Goal: Information Seeking & Learning: Learn about a topic

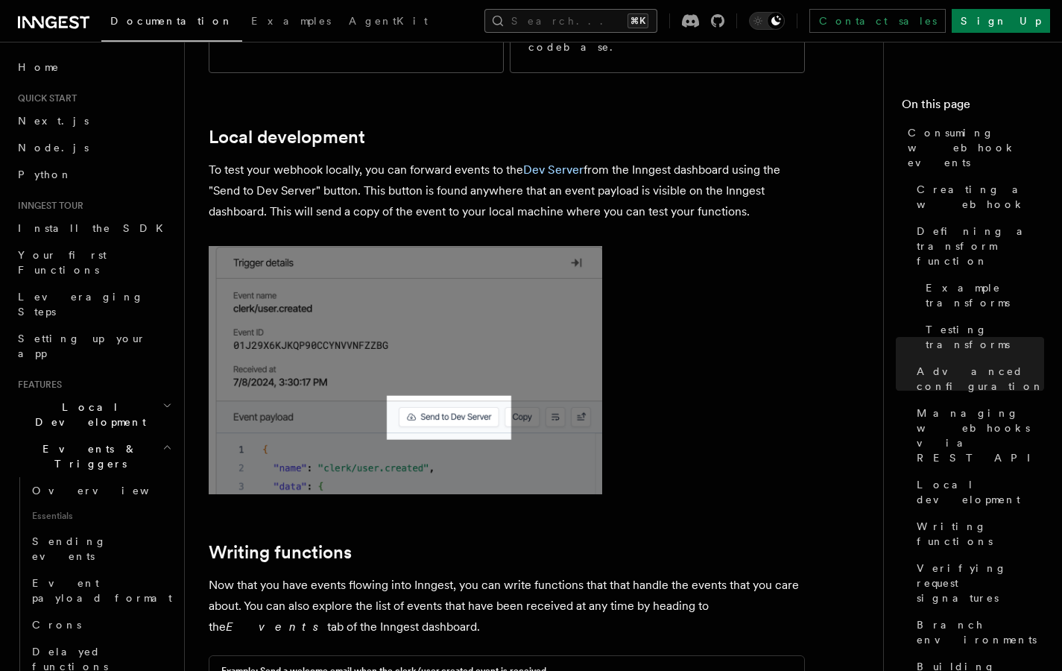
click at [657, 16] on button "Search... ⌘K" at bounding box center [570, 21] width 173 height 24
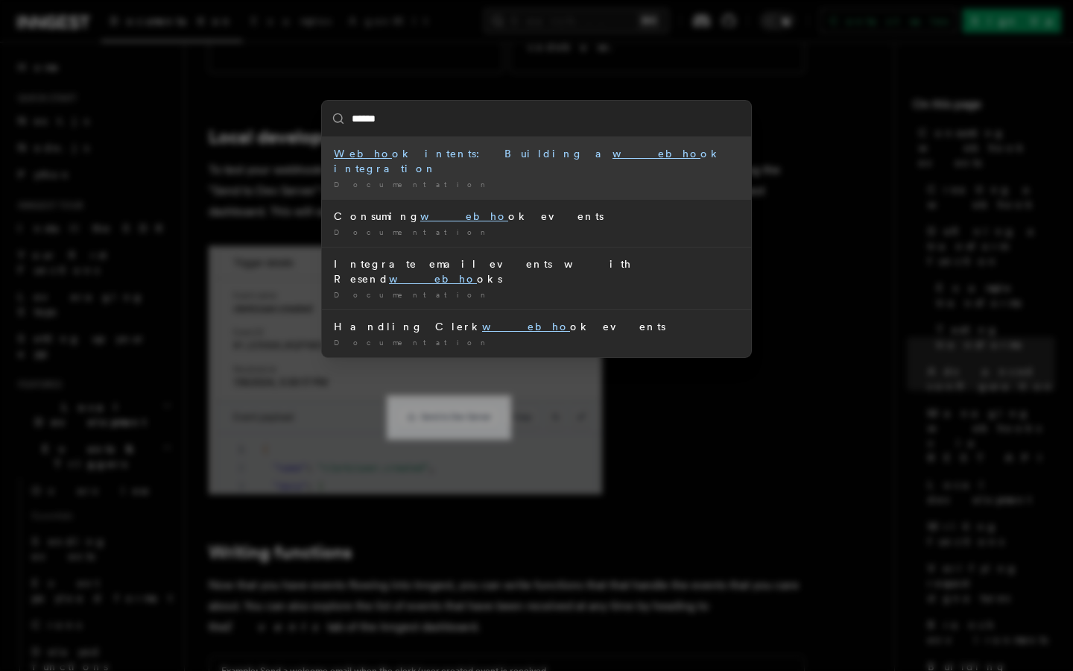
type input "*******"
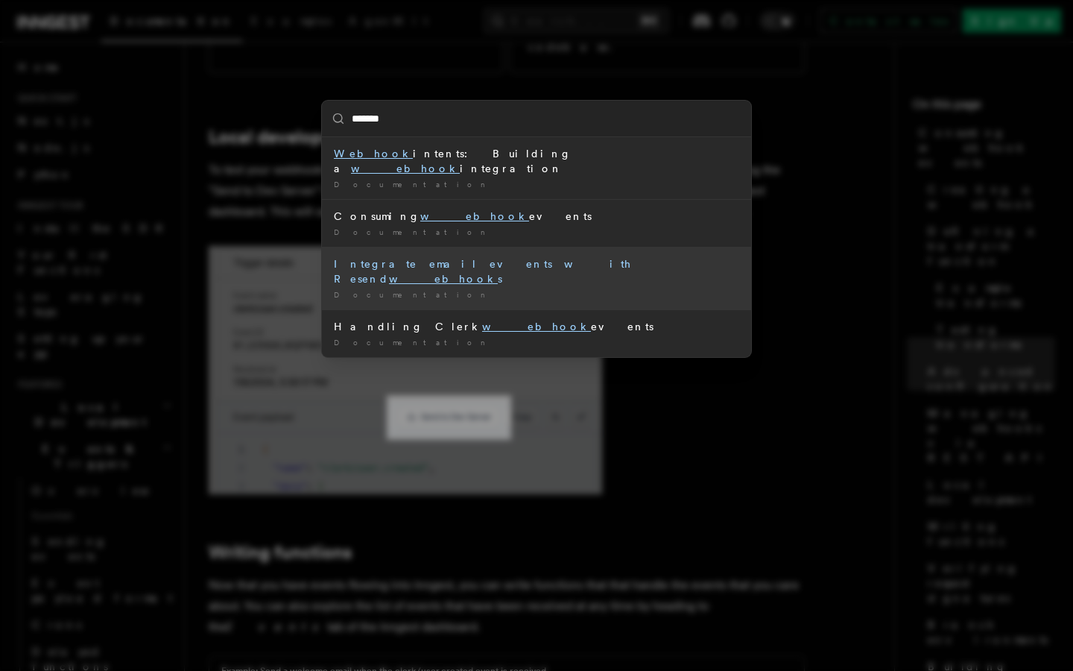
click at [590, 256] on div "Integrate email events with Resend webhook s" at bounding box center [536, 271] width 405 height 30
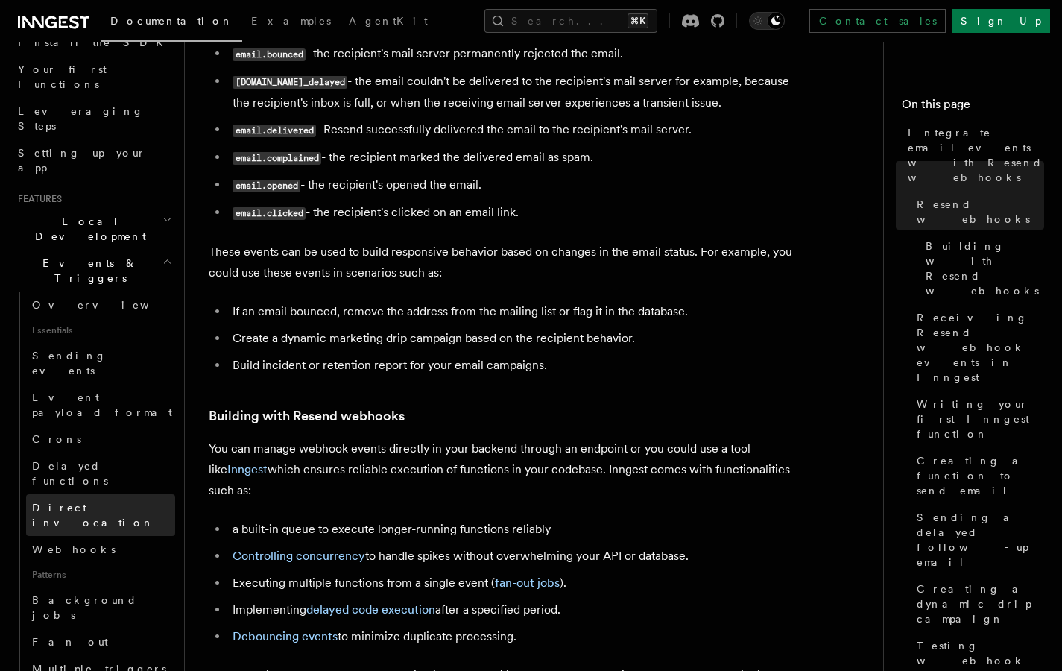
scroll to position [178, 0]
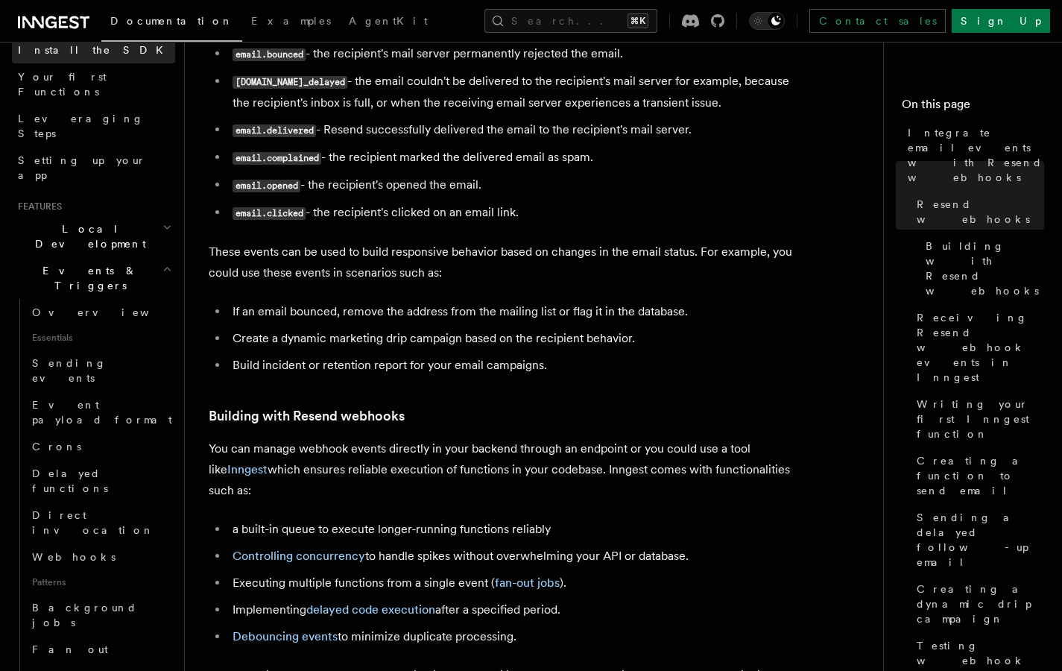
scroll to position [3375, 0]
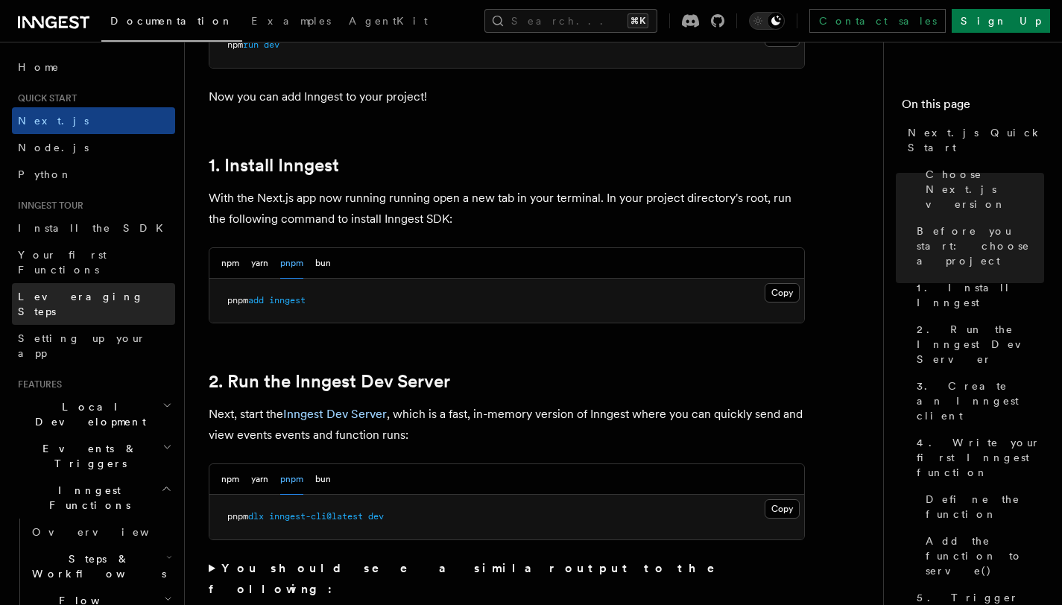
scroll to position [117, 0]
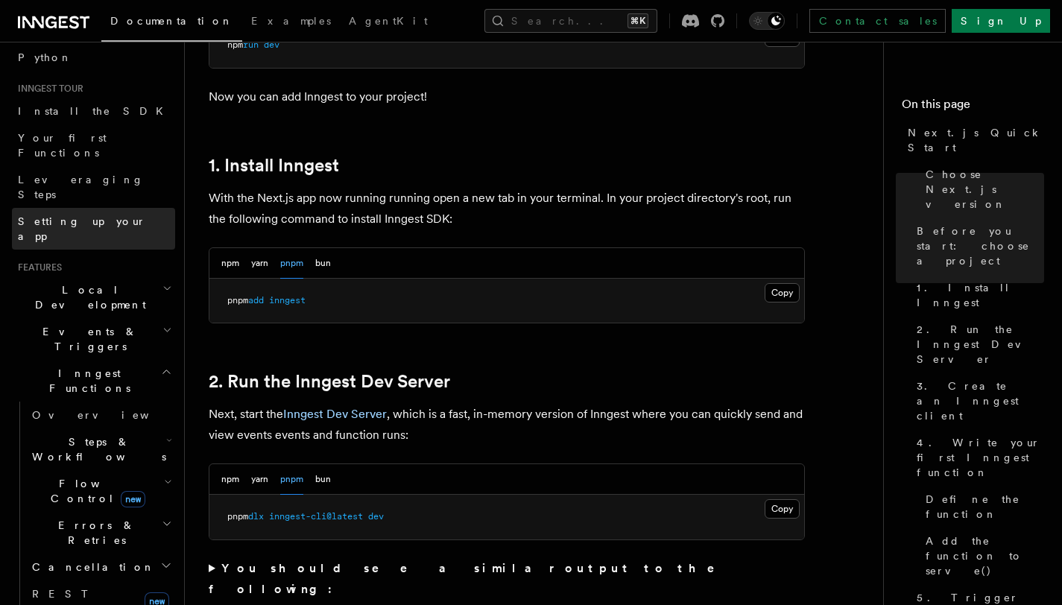
click at [104, 208] on link "Setting up your app" at bounding box center [93, 229] width 163 height 42
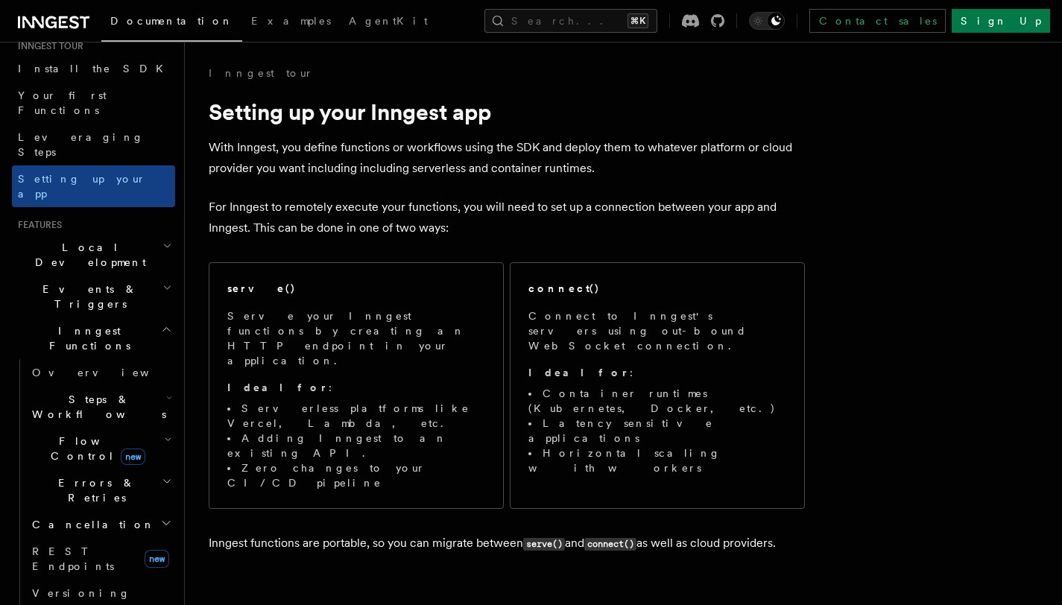
scroll to position [219, 0]
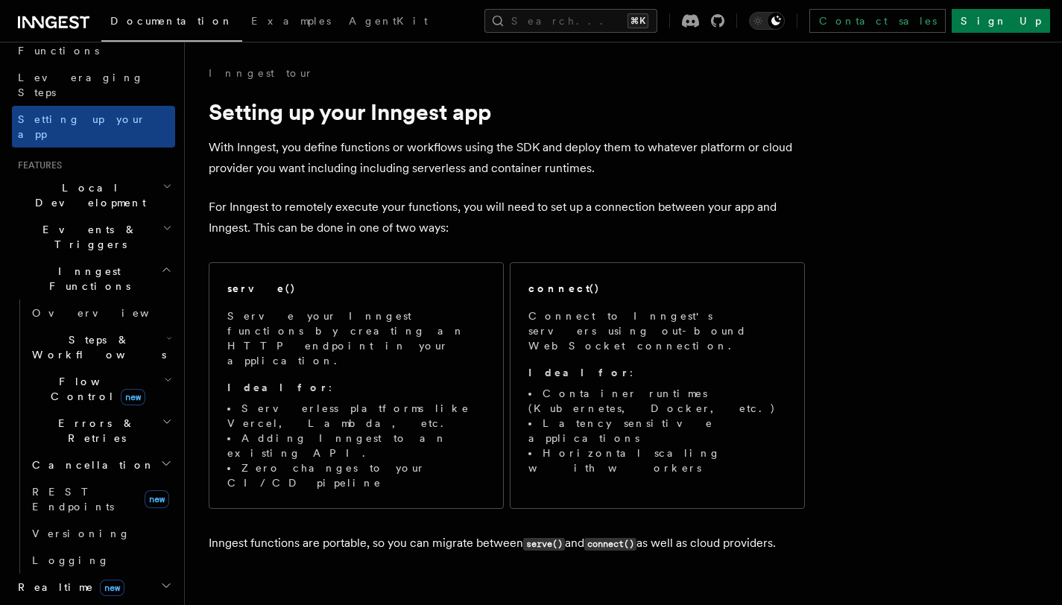
click at [90, 374] on span "Flow Control new" at bounding box center [95, 389] width 138 height 30
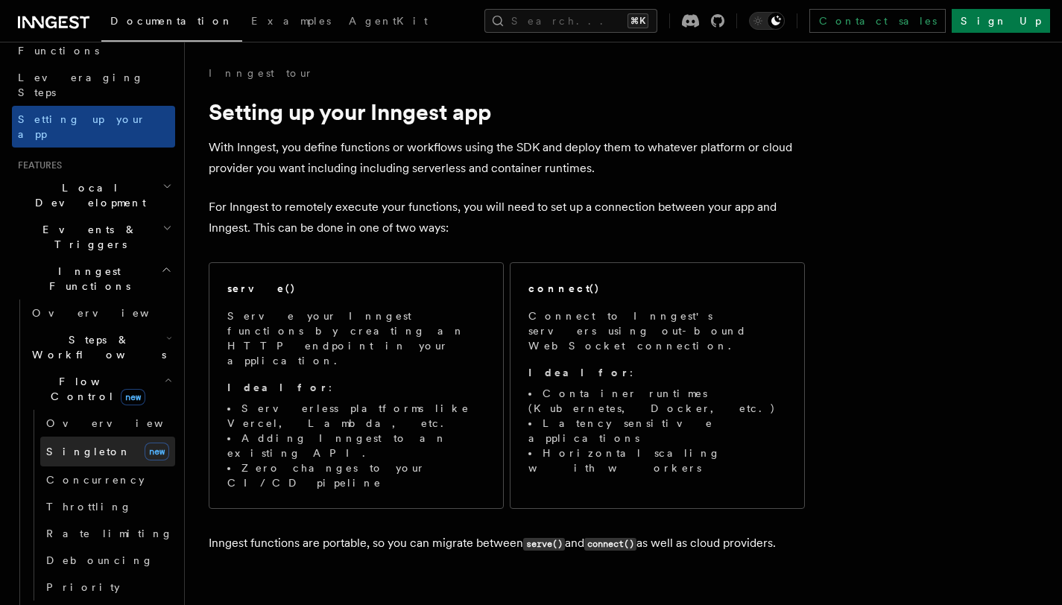
click at [78, 446] on span "Singleton" at bounding box center [88, 452] width 85 height 12
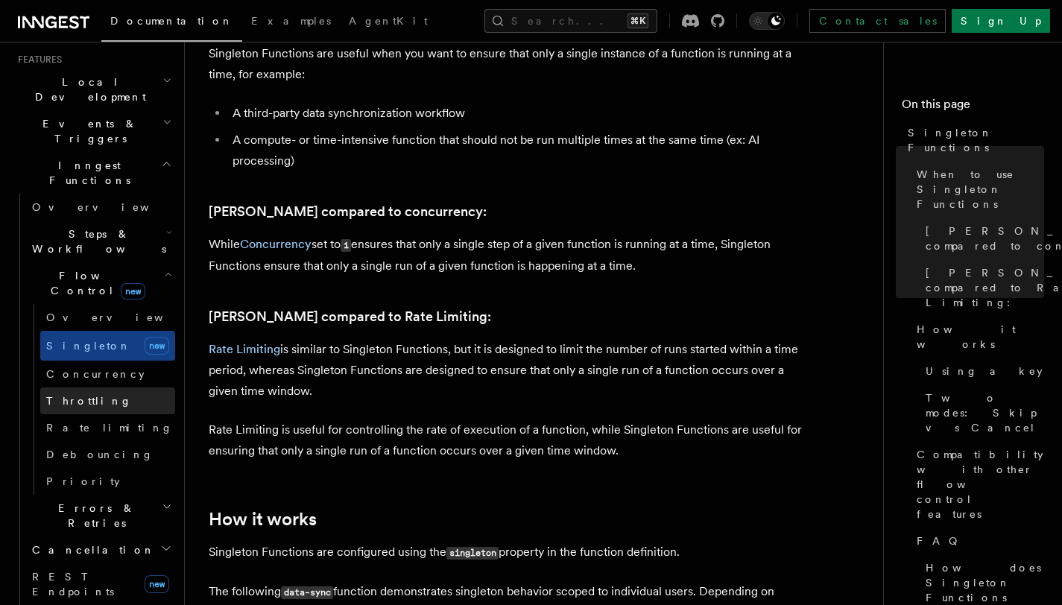
scroll to position [429, 0]
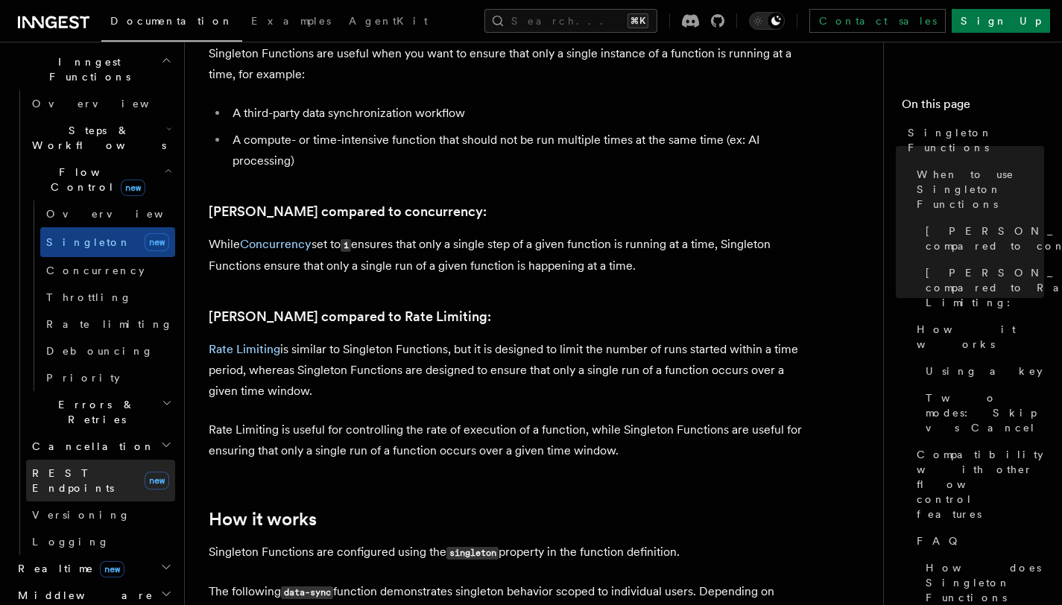
click at [103, 460] on link "REST Endpoints new" at bounding box center [100, 481] width 149 height 42
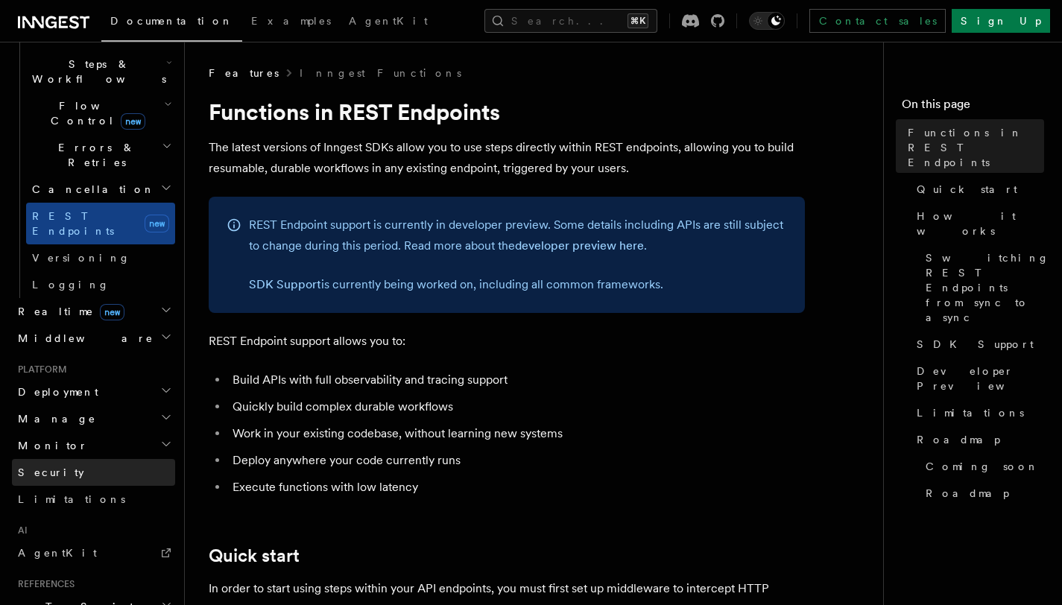
scroll to position [521, 0]
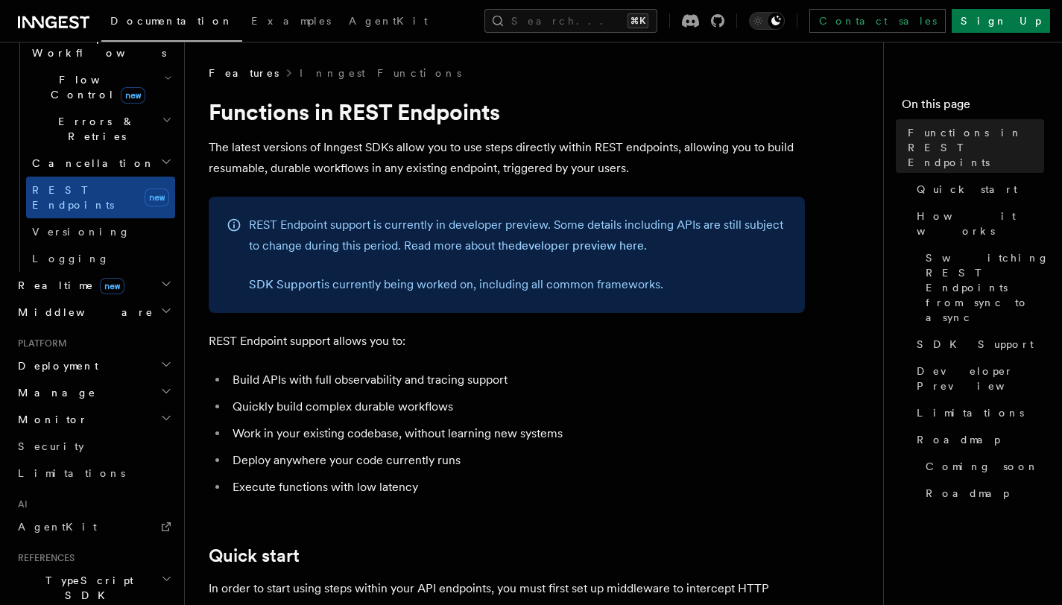
click at [105, 272] on h2 "Realtime new" at bounding box center [93, 285] width 163 height 27
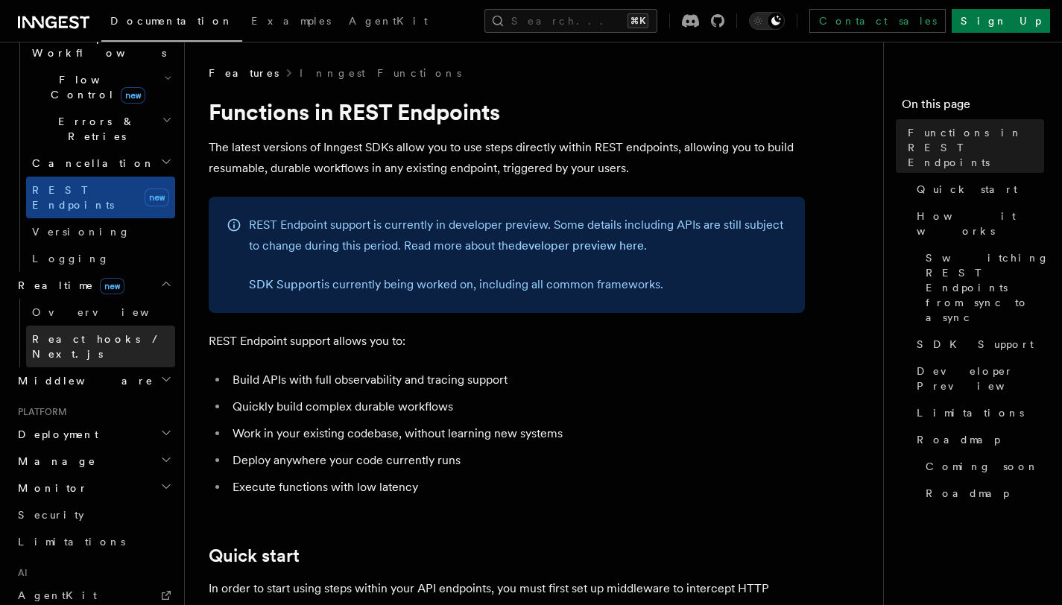
click at [100, 333] on span "React hooks / Next.js" at bounding box center [98, 346] width 132 height 27
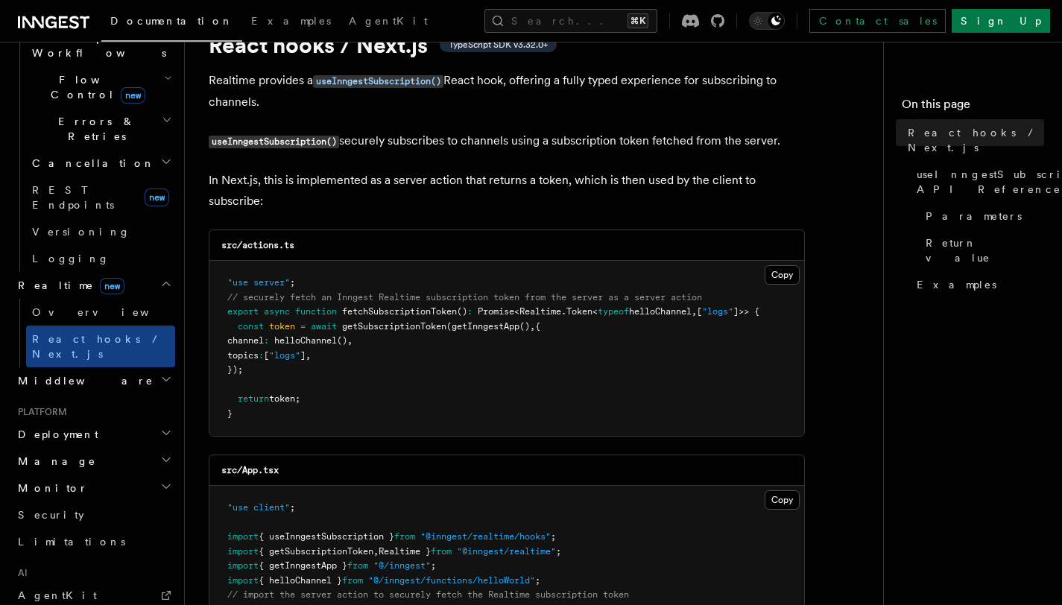
scroll to position [222, 0]
